Goal: Use online tool/utility

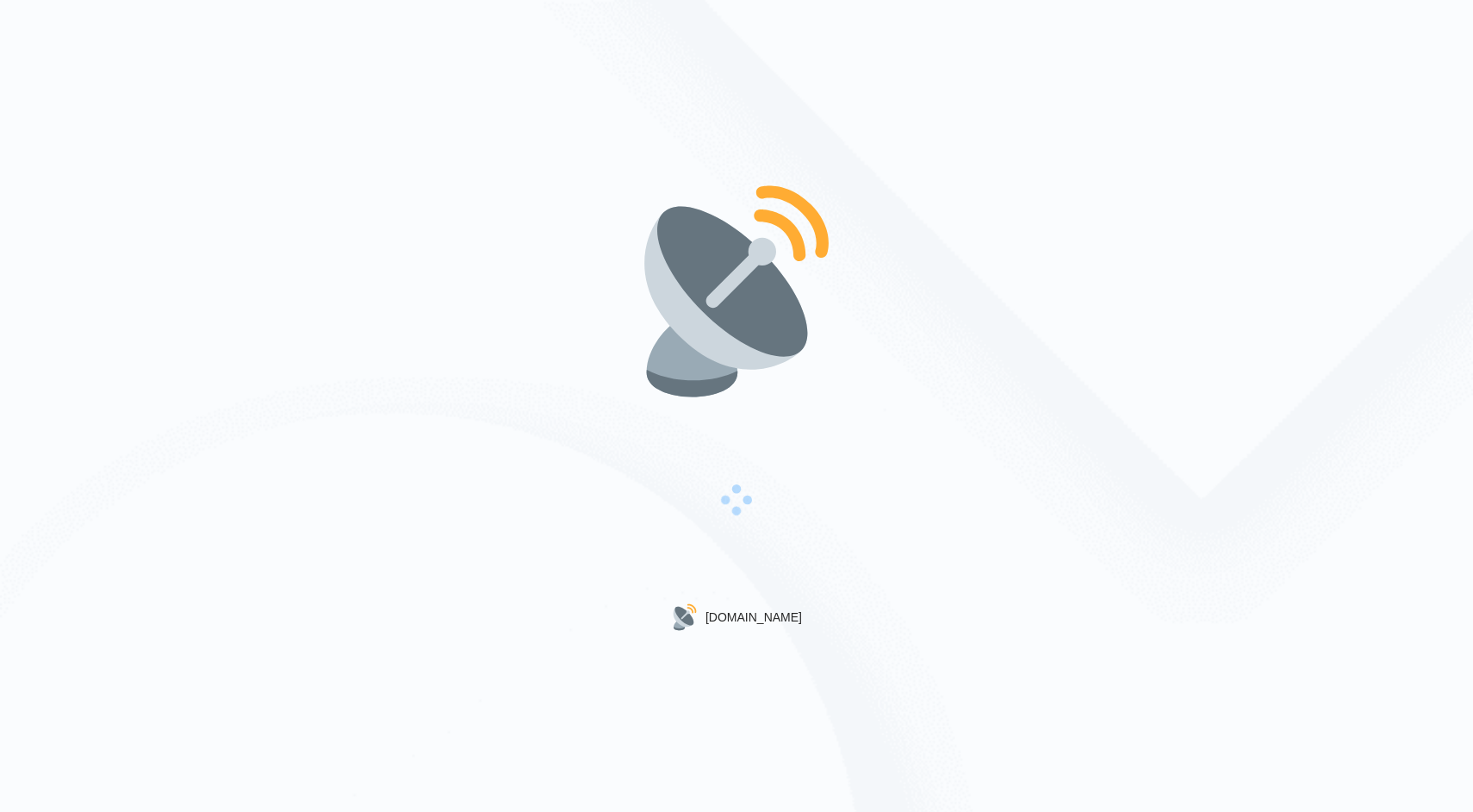
drag, startPoint x: 505, startPoint y: 342, endPoint x: 748, endPoint y: 655, distance: 396.3
click at [749, 655] on div "Gigradar.io" at bounding box center [736, 406] width 1473 height 812
click at [748, 655] on div "[DOMAIN_NAME]" at bounding box center [736, 406] width 1473 height 812
drag, startPoint x: 748, startPoint y: 655, endPoint x: 643, endPoint y: 320, distance: 351.1
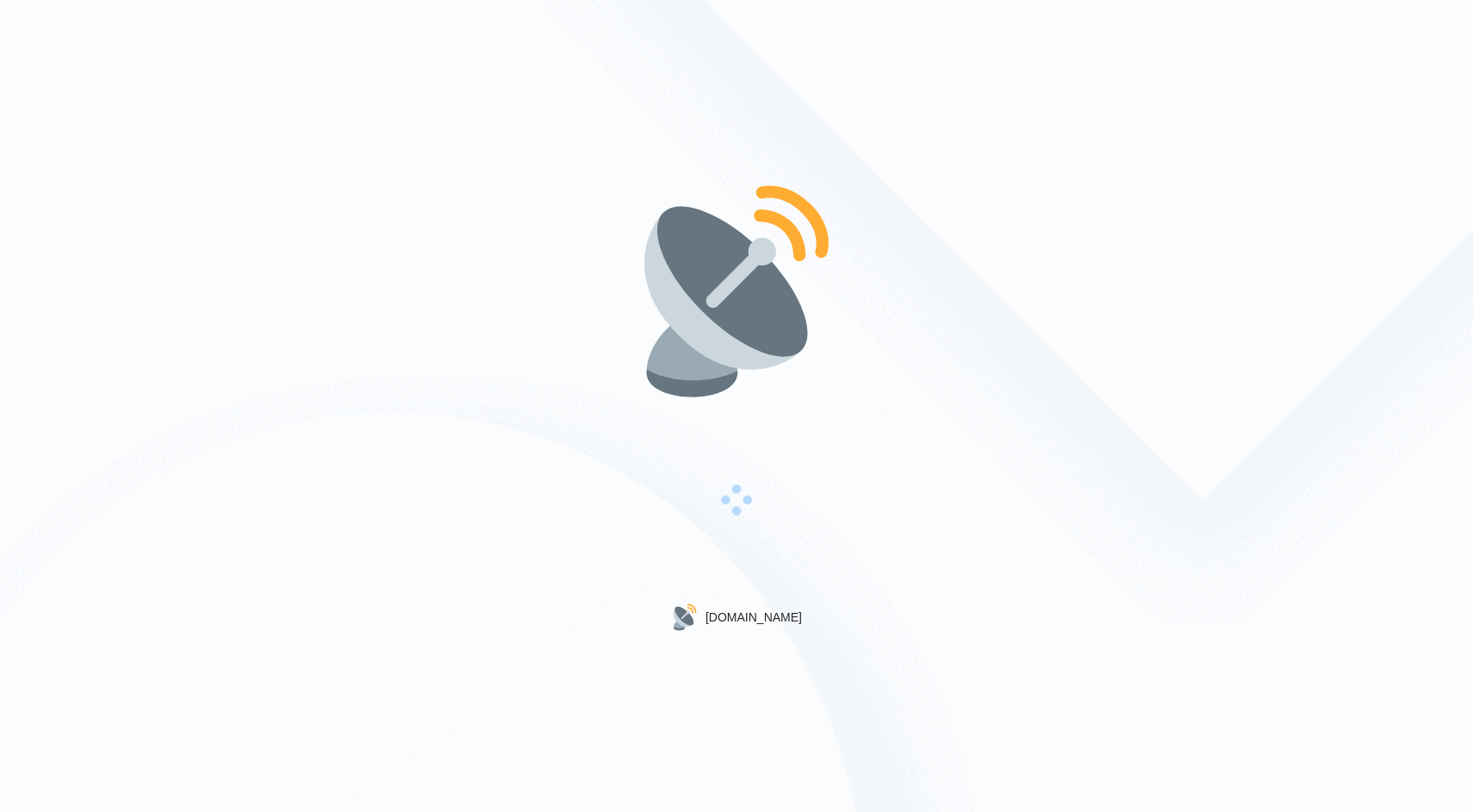
click at [643, 321] on div "[DOMAIN_NAME]" at bounding box center [736, 406] width 1473 height 812
click at [561, 310] on div "[DOMAIN_NAME]" at bounding box center [736, 406] width 1473 height 812
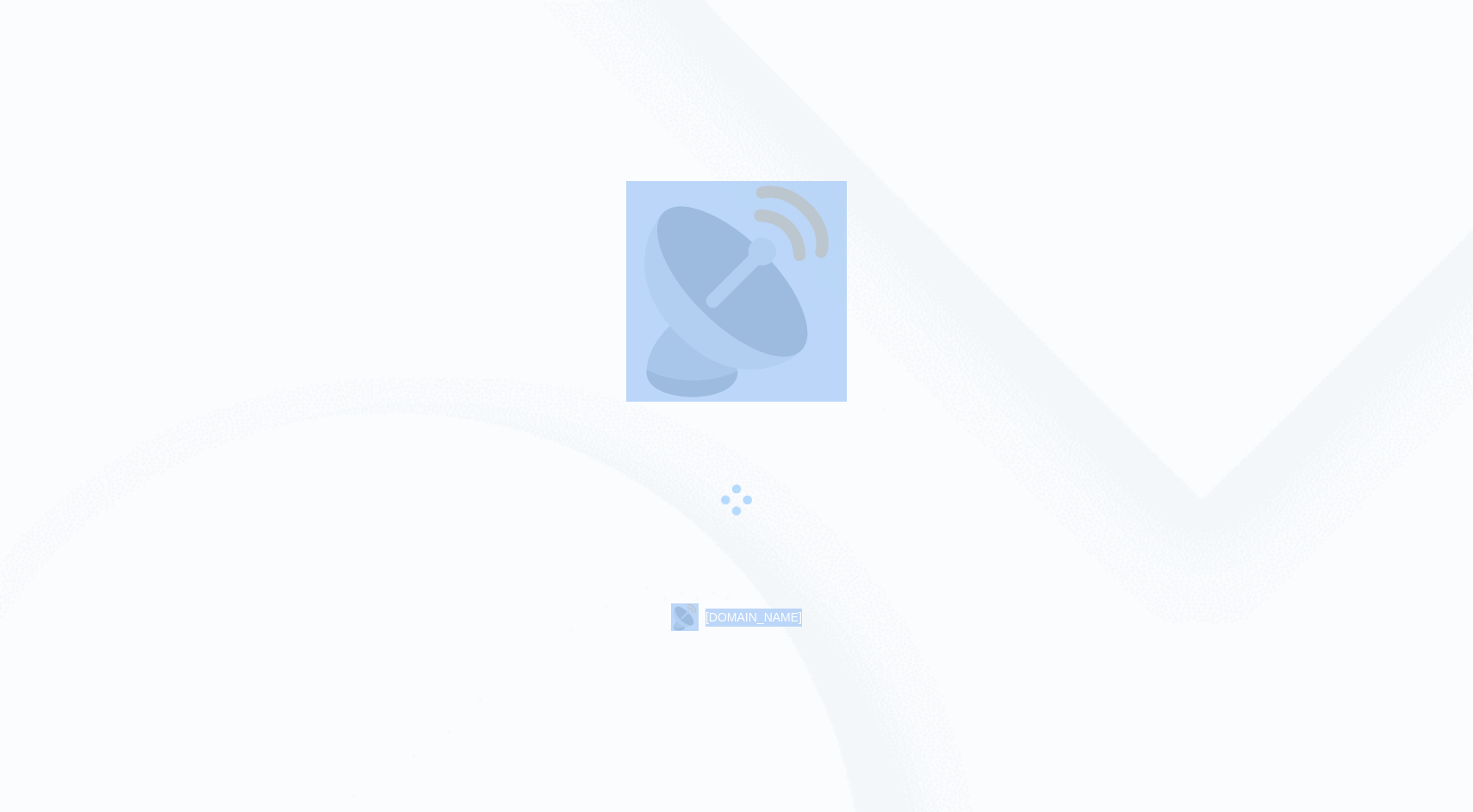
drag, startPoint x: 561, startPoint y: 310, endPoint x: 832, endPoint y: 694, distance: 470.0
click at [831, 692] on div "[DOMAIN_NAME]" at bounding box center [736, 406] width 1473 height 812
click at [832, 694] on div "[DOMAIN_NAME]" at bounding box center [736, 406] width 1473 height 812
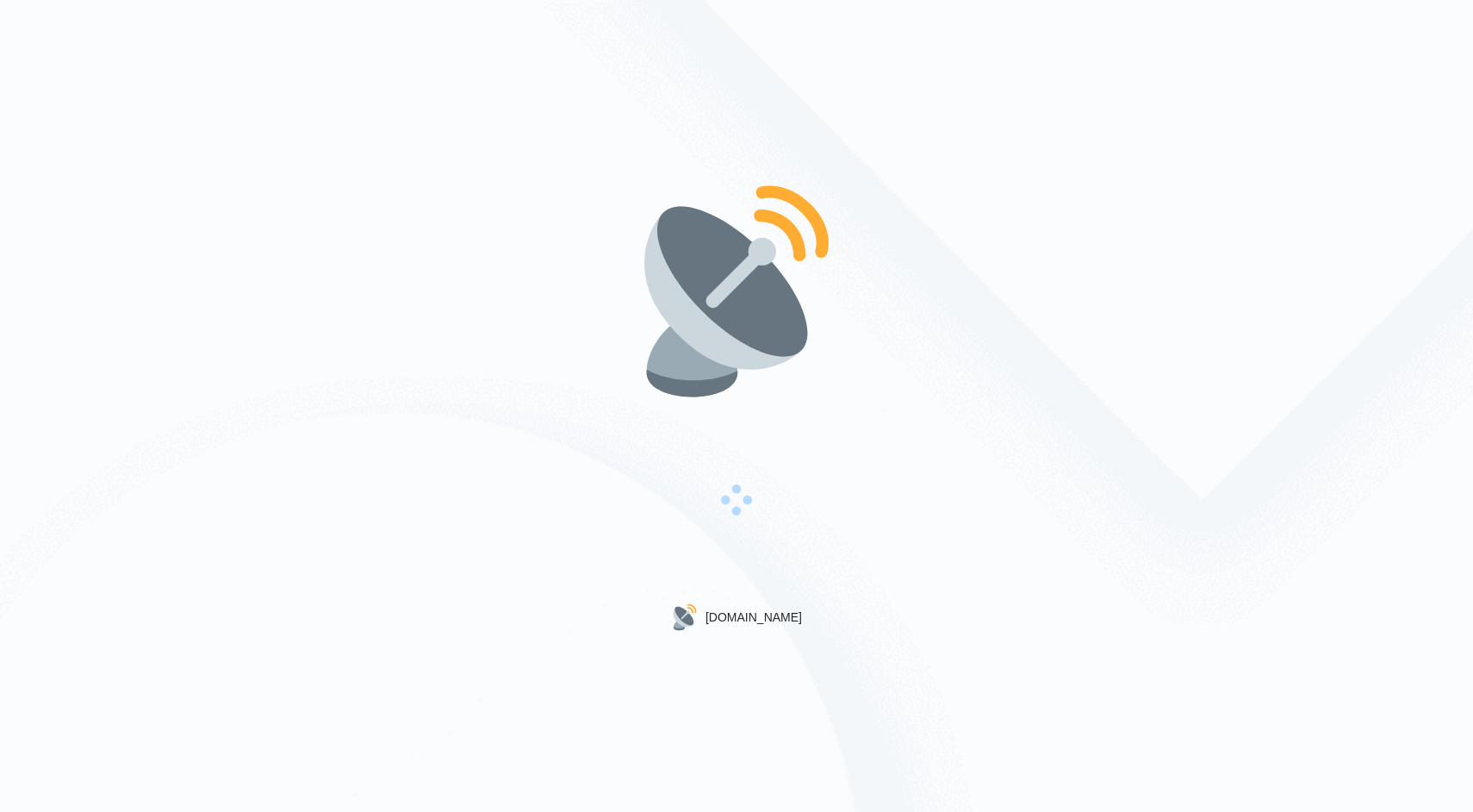
drag, startPoint x: 832, startPoint y: 694, endPoint x: 622, endPoint y: 154, distance: 579.4
click at [622, 154] on div "[DOMAIN_NAME]" at bounding box center [736, 406] width 1473 height 812
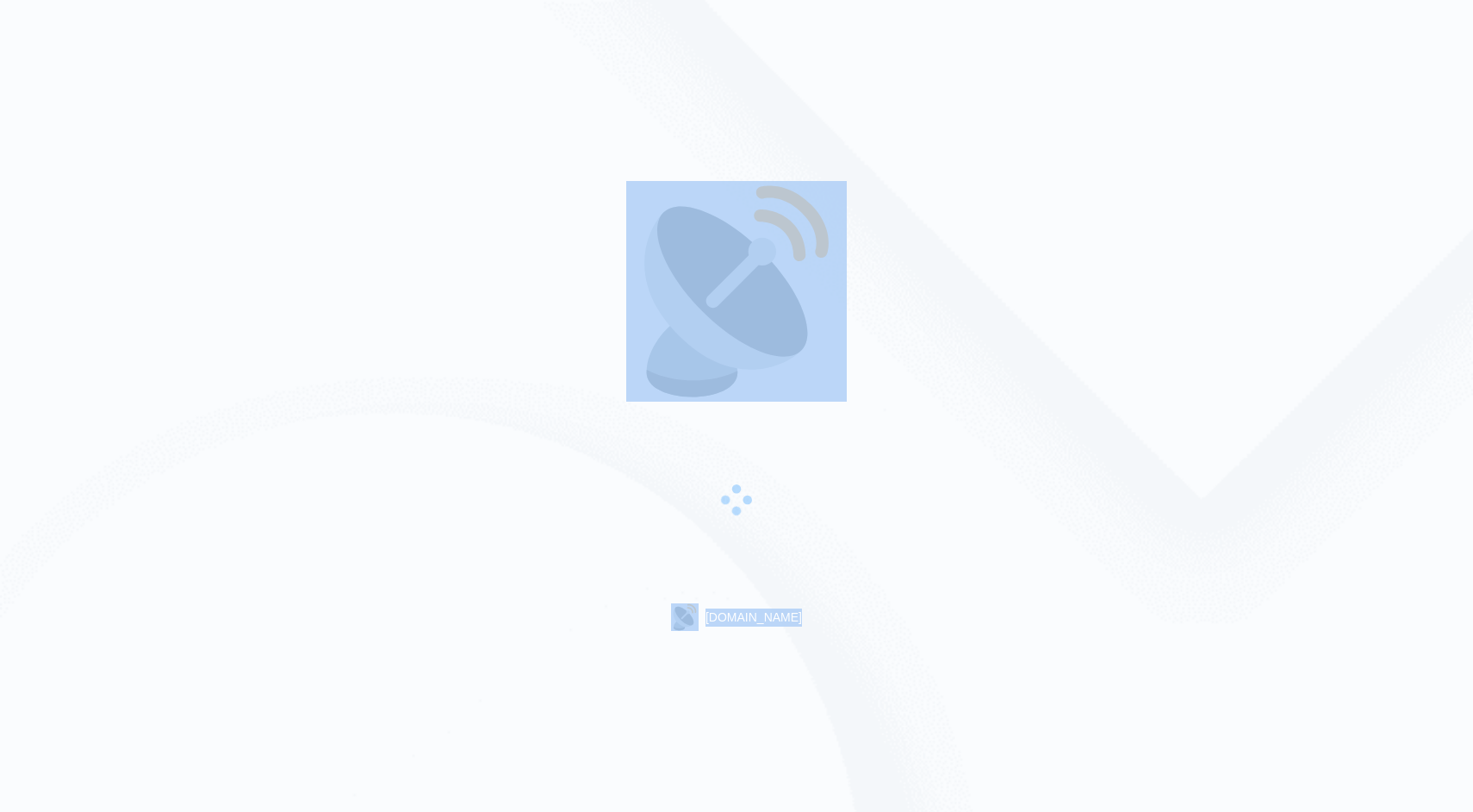
drag, startPoint x: 622, startPoint y: 154, endPoint x: 830, endPoint y: 675, distance: 561.0
click at [830, 675] on div "[DOMAIN_NAME]" at bounding box center [736, 406] width 1473 height 812
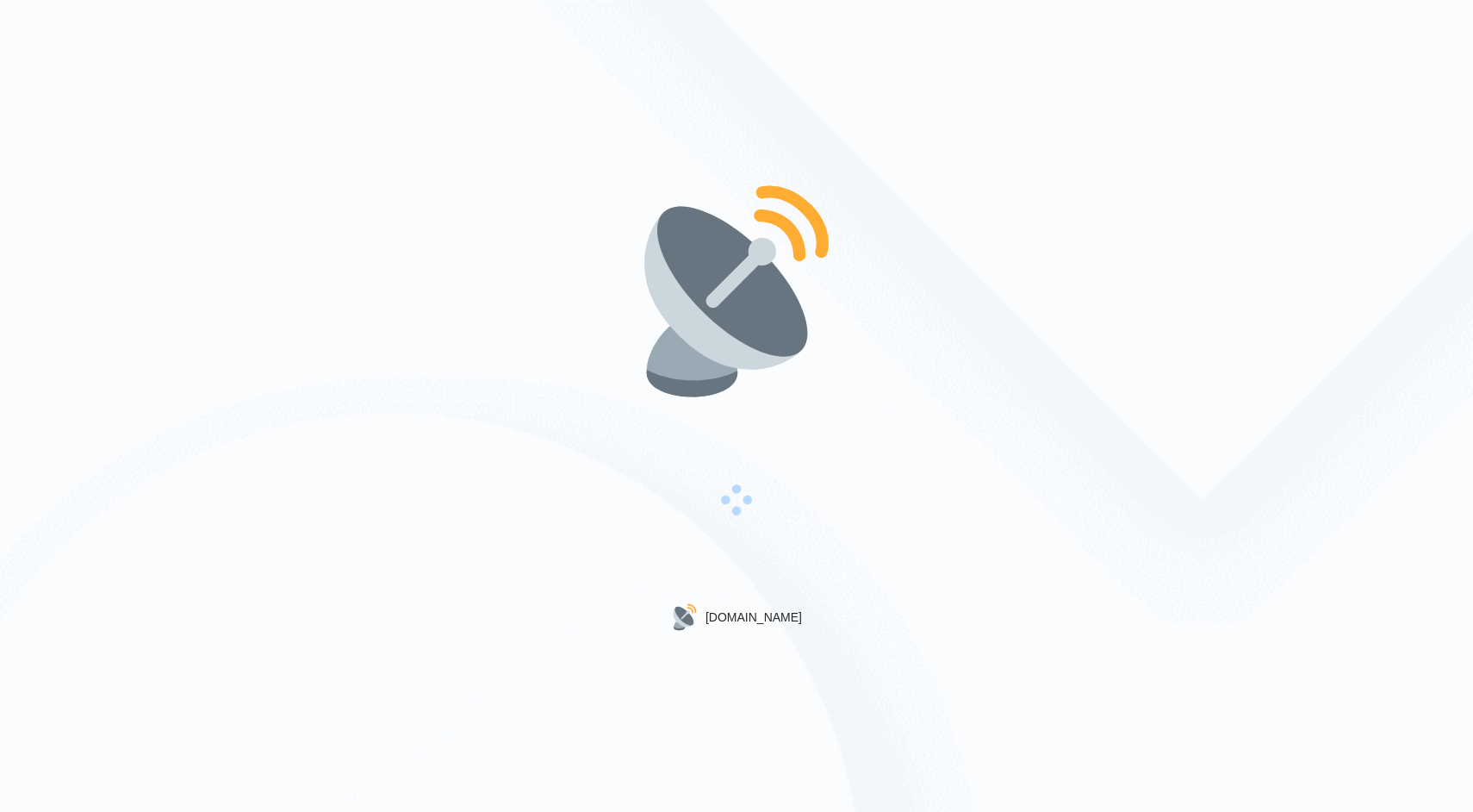
drag, startPoint x: 830, startPoint y: 675, endPoint x: 651, endPoint y: 77, distance: 624.2
click at [652, 78] on div "[DOMAIN_NAME]" at bounding box center [736, 406] width 1473 height 812
click at [651, 77] on div "[DOMAIN_NAME]" at bounding box center [736, 406] width 1473 height 812
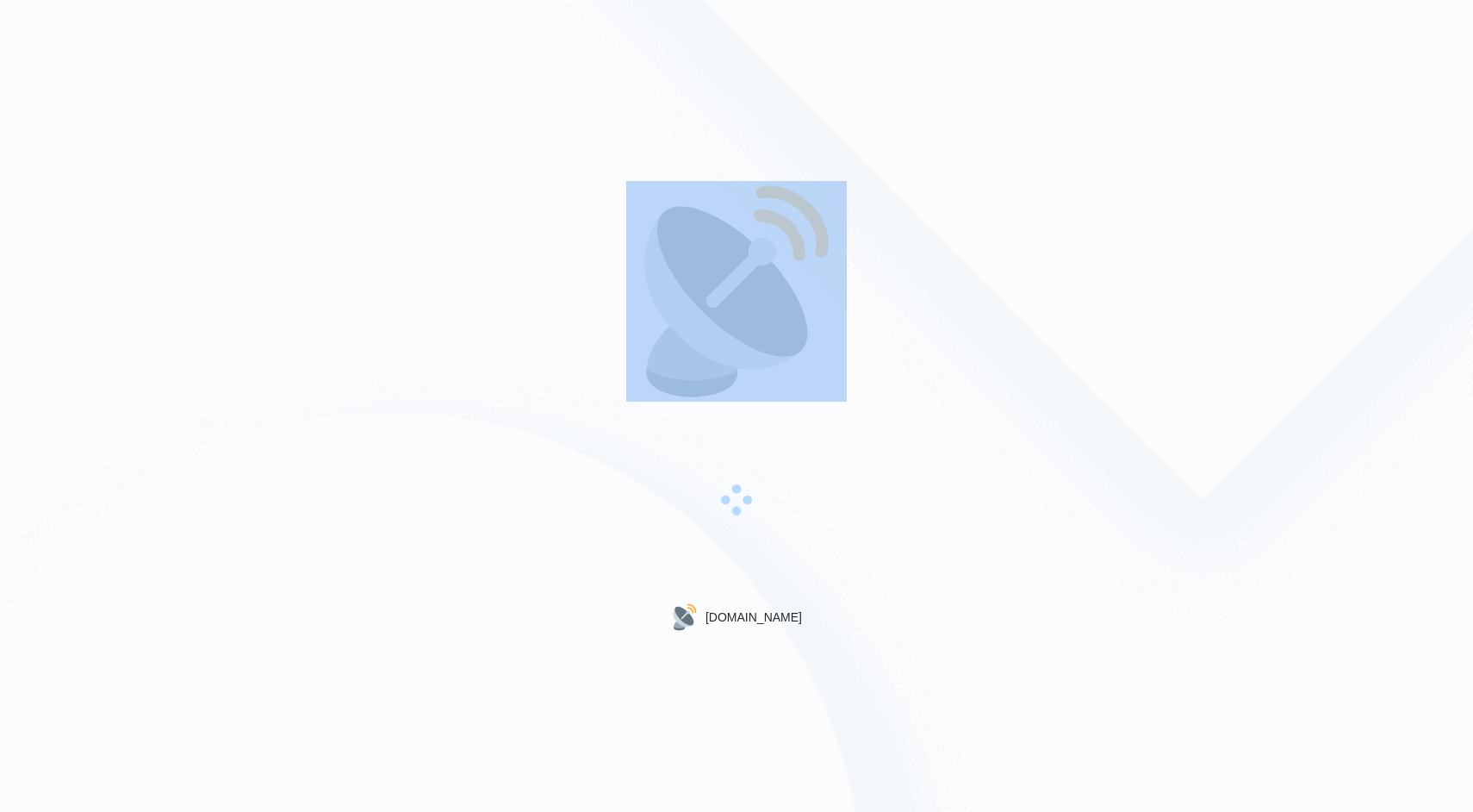
drag, startPoint x: 651, startPoint y: 77, endPoint x: 785, endPoint y: 630, distance: 569.0
click at [785, 629] on div "[DOMAIN_NAME]" at bounding box center [736, 406] width 1473 height 812
click at [785, 630] on div "[DOMAIN_NAME]" at bounding box center [736, 406] width 1473 height 812
drag, startPoint x: 785, startPoint y: 630, endPoint x: 627, endPoint y: 144, distance: 511.0
click at [627, 144] on div "[DOMAIN_NAME]" at bounding box center [736, 406] width 1473 height 812
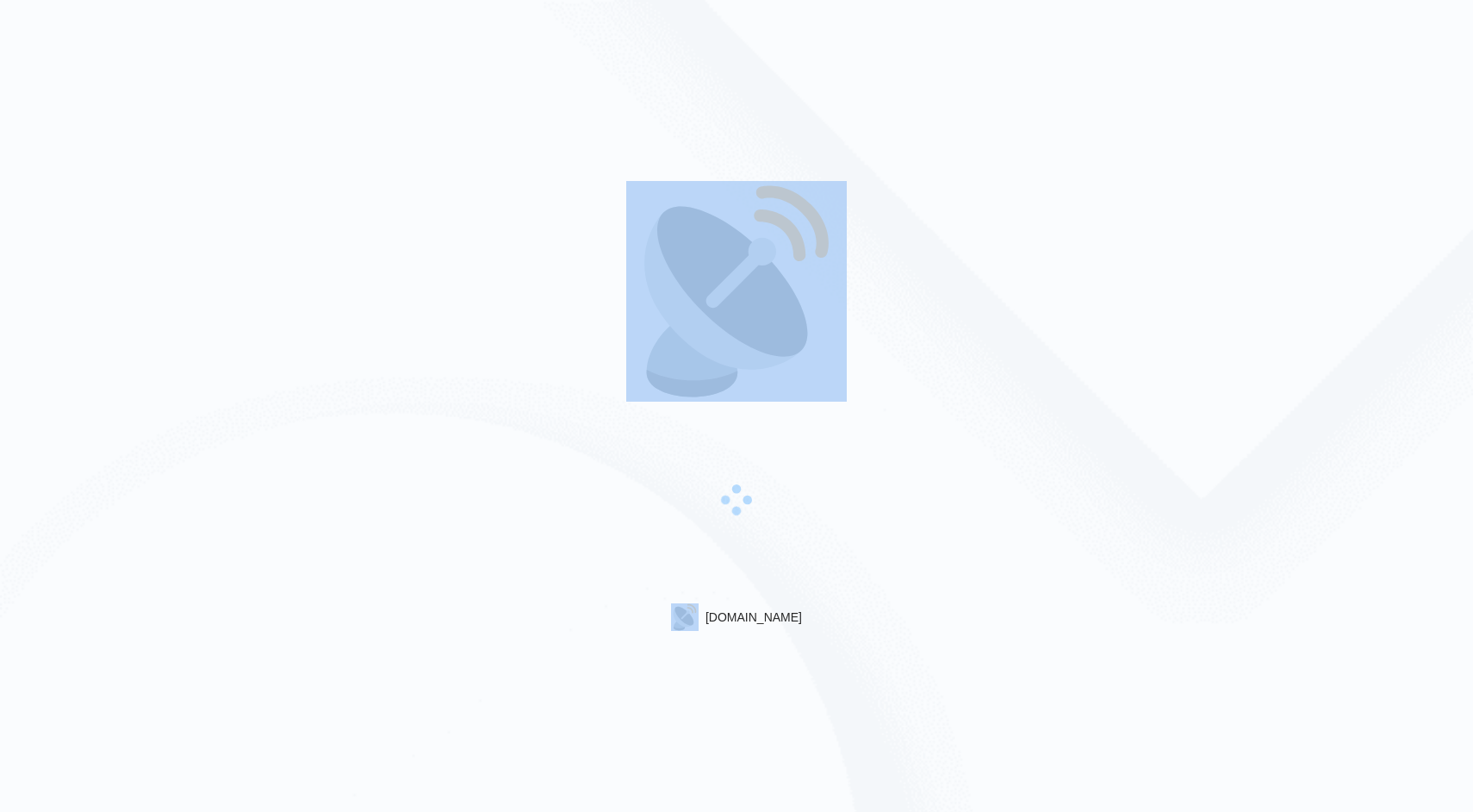
click at [627, 144] on div "[DOMAIN_NAME]" at bounding box center [736, 406] width 1473 height 812
drag, startPoint x: 627, startPoint y: 144, endPoint x: 809, endPoint y: 681, distance: 567.0
click at [809, 681] on div "[DOMAIN_NAME]" at bounding box center [736, 406] width 1473 height 812
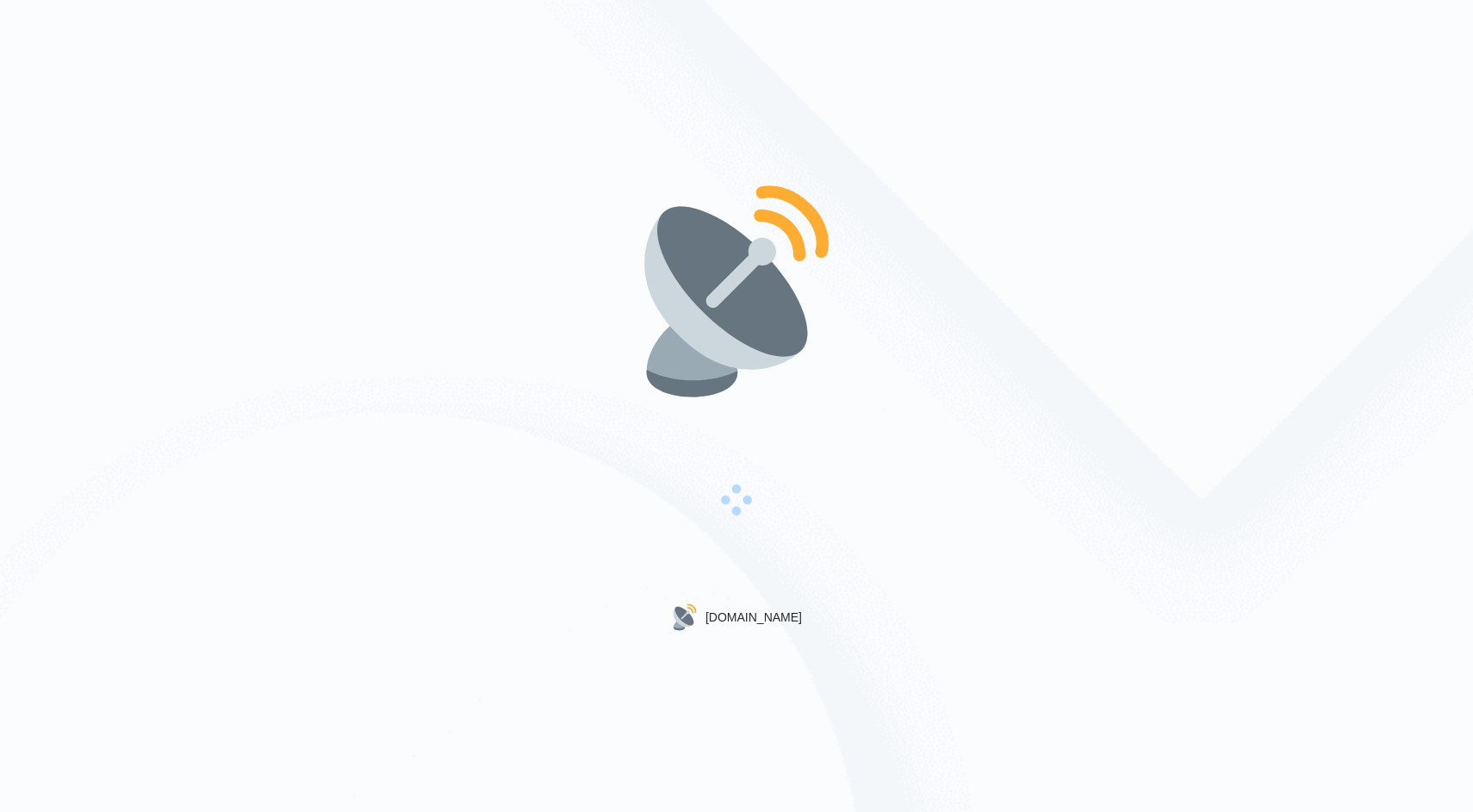
drag, startPoint x: 809, startPoint y: 681, endPoint x: 641, endPoint y: 284, distance: 431.1
click at [642, 285] on div "[DOMAIN_NAME]" at bounding box center [736, 406] width 1473 height 812
click at [609, 279] on div "[DOMAIN_NAME]" at bounding box center [736, 406] width 1473 height 812
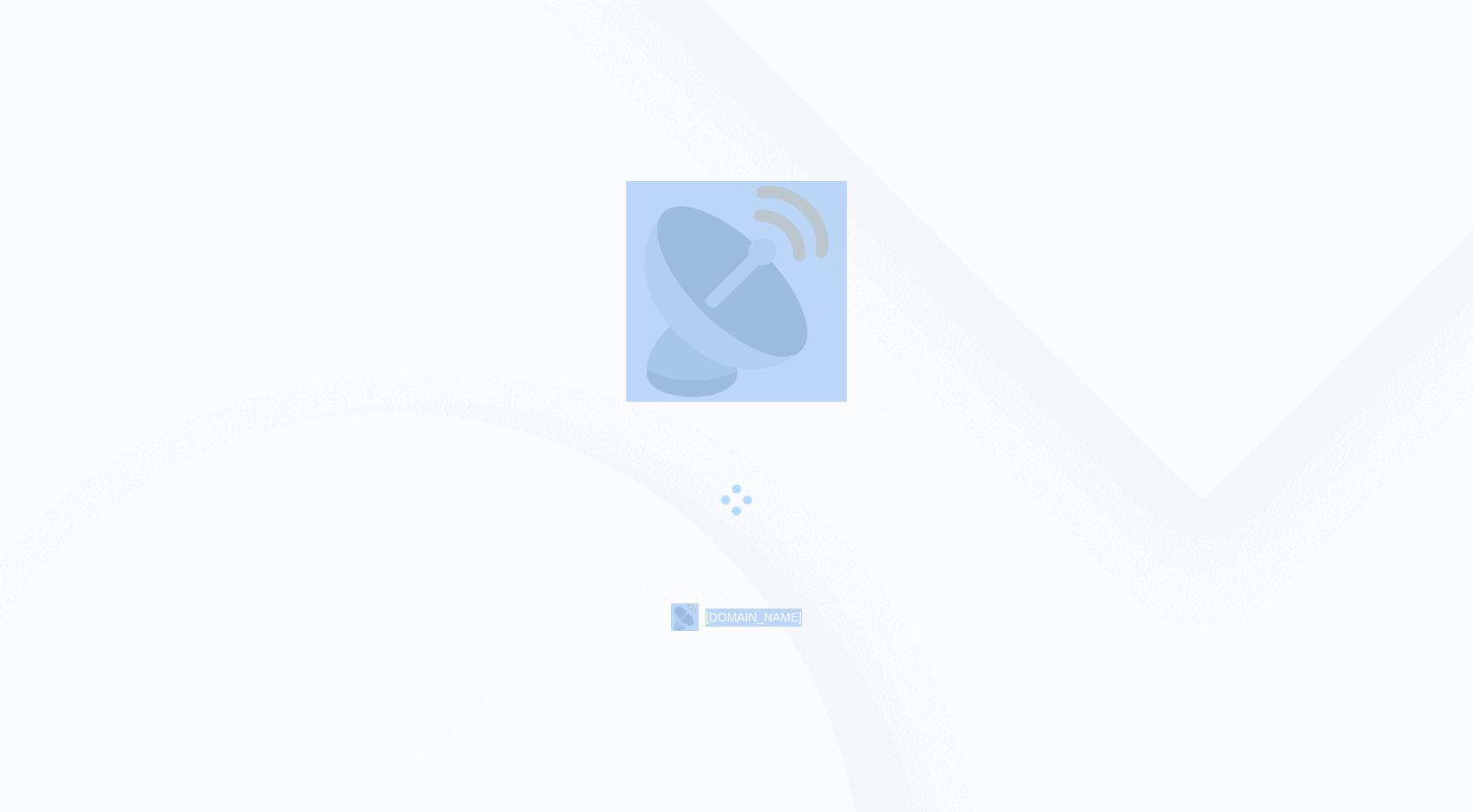
drag, startPoint x: 609, startPoint y: 279, endPoint x: 802, endPoint y: 681, distance: 445.9
click at [803, 681] on div "[DOMAIN_NAME]" at bounding box center [736, 406] width 1473 height 812
click at [802, 681] on div "[DOMAIN_NAME]" at bounding box center [736, 406] width 1473 height 812
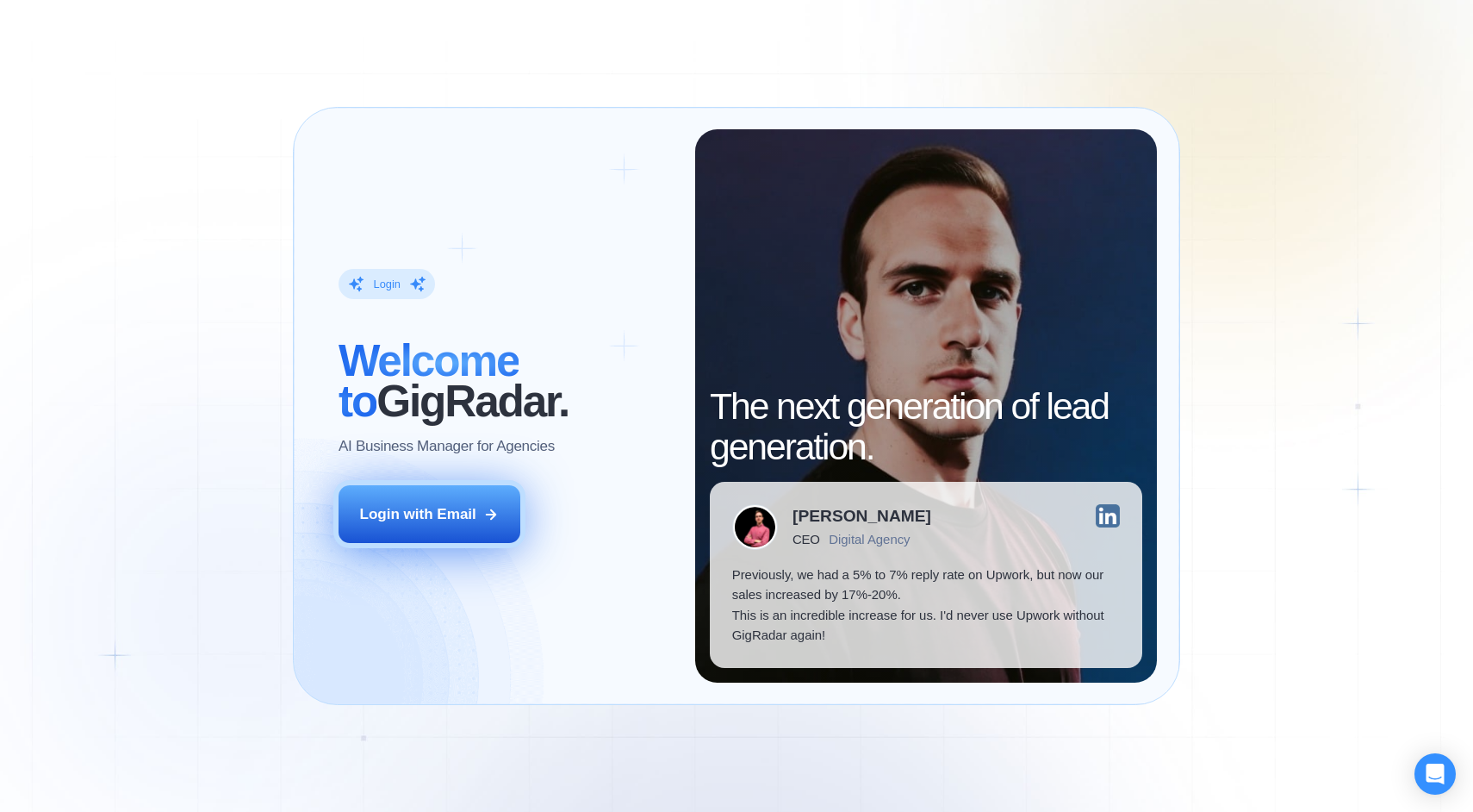
click at [426, 503] on button "Login with Email" at bounding box center [429, 514] width 182 height 57
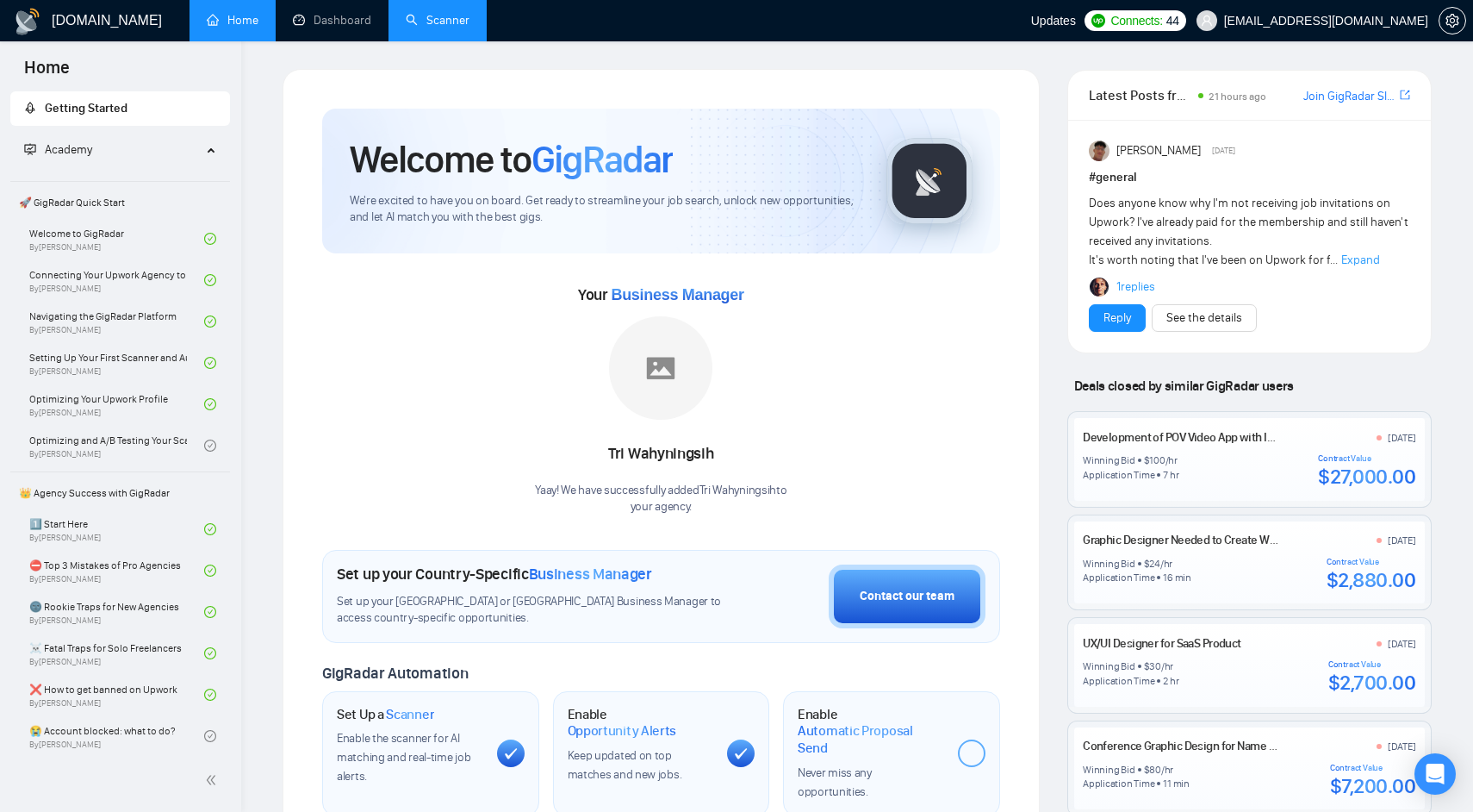
click at [454, 13] on link "Scanner" at bounding box center [438, 20] width 64 height 14
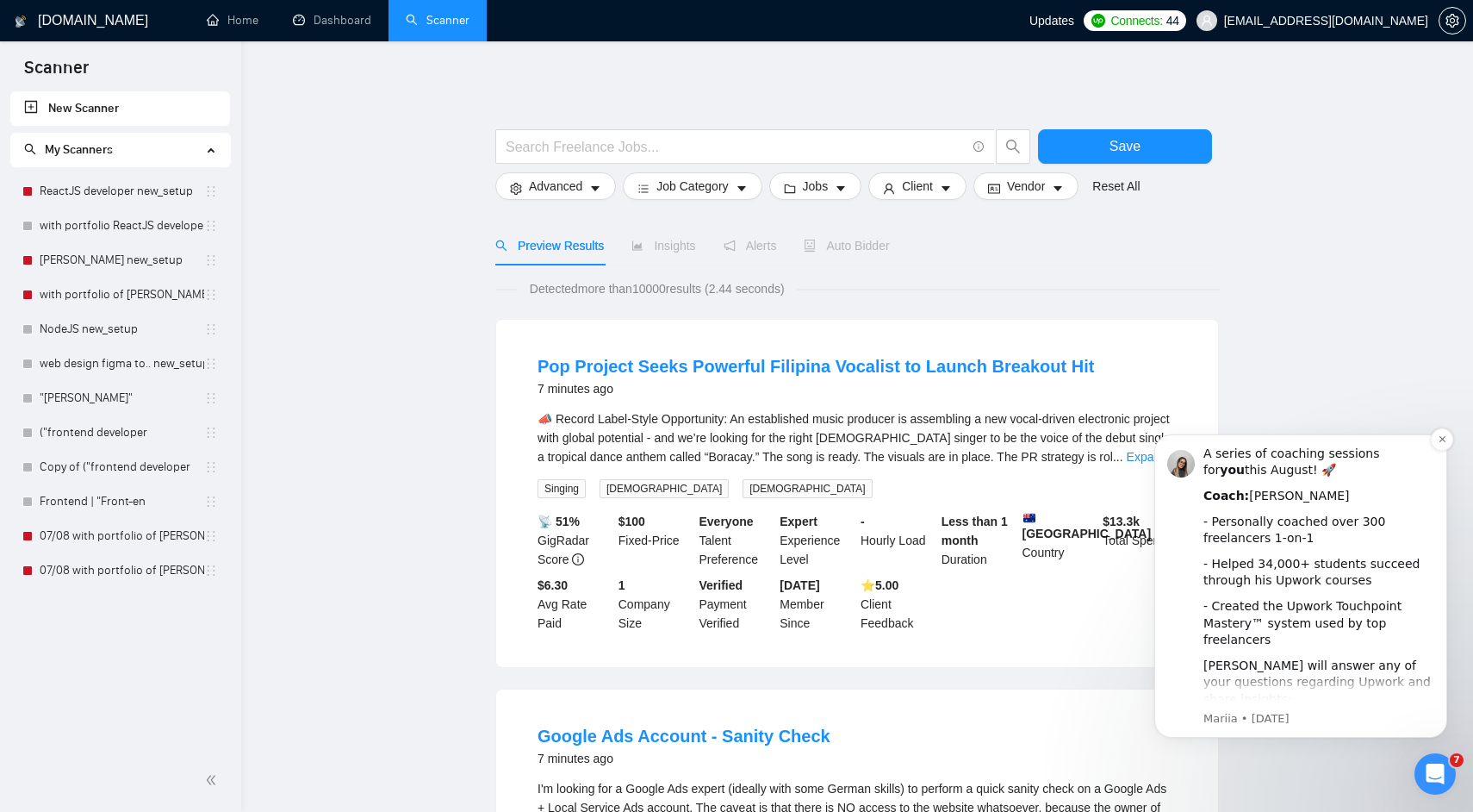
click at [1254, 552] on div "A series of coaching sessions for you this August! 🚀 Coach: [PERSON_NAME] - Per…" at bounding box center [1319, 693] width 231 height 496
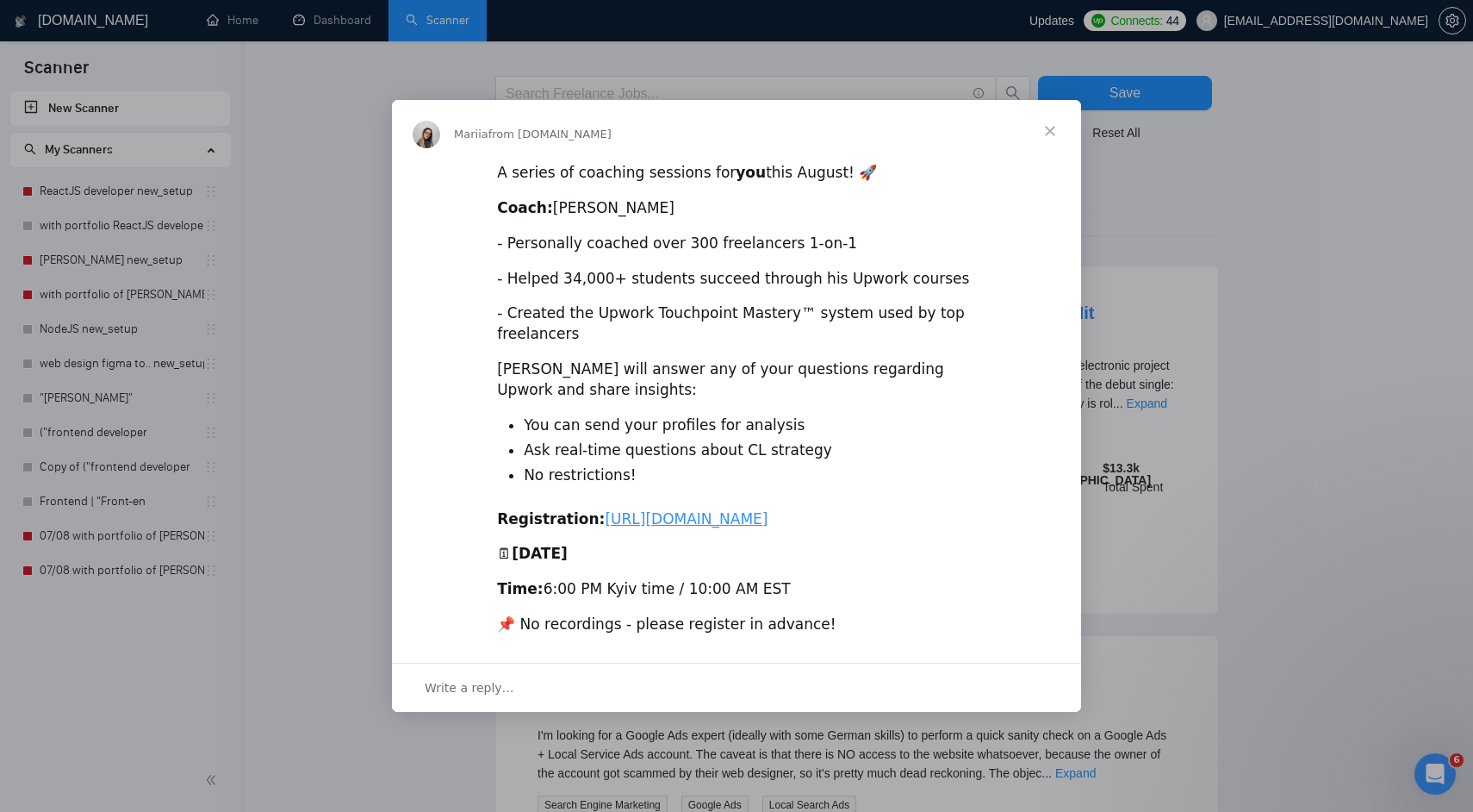
scroll to position [49, 0]
click at [1274, 297] on div "Intercom messenger" at bounding box center [736, 406] width 1473 height 812
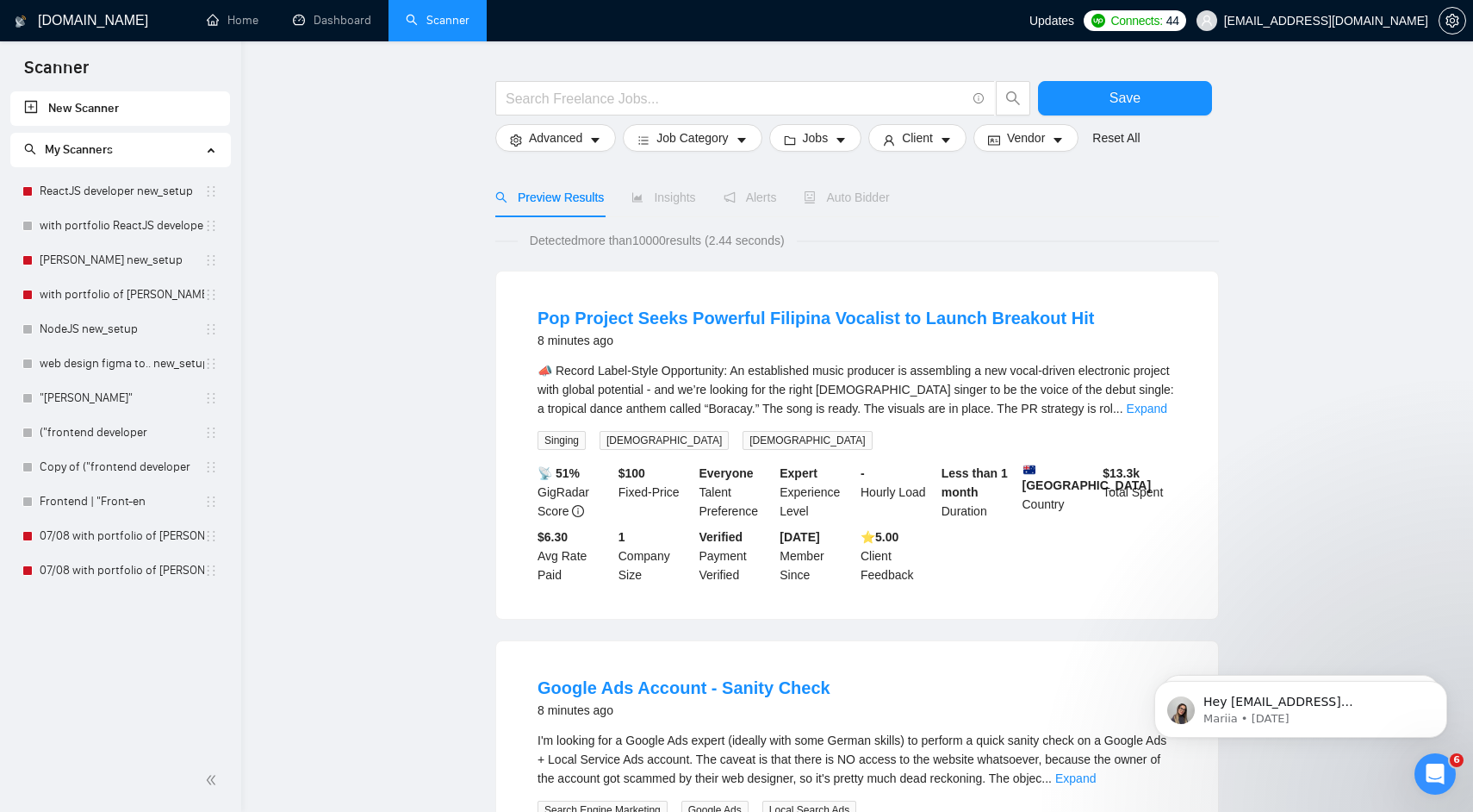
scroll to position [0, 0]
